Goal: Task Accomplishment & Management: Manage account settings

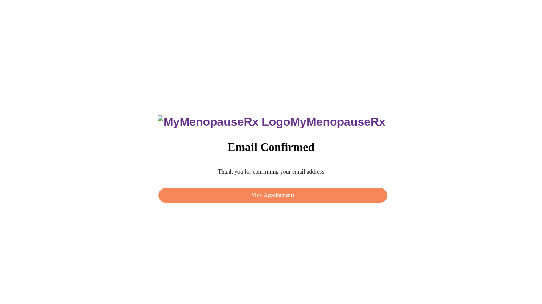
drag, startPoint x: 0, startPoint y: 0, endPoint x: 280, endPoint y: 197, distance: 342.1
click at [280, 197] on span "View Appointments" at bounding box center [273, 195] width 212 height 9
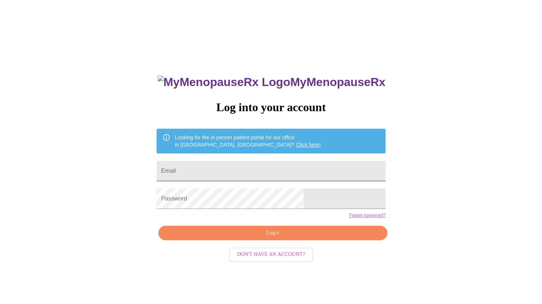
click at [263, 169] on input "Email" at bounding box center [270, 170] width 229 height 20
type input "[EMAIL_ADDRESS][DOMAIN_NAME]"
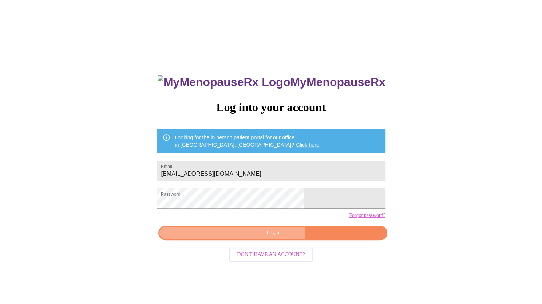
click at [265, 237] on span "Login" at bounding box center [273, 232] width 212 height 9
